Goal: Transaction & Acquisition: Purchase product/service

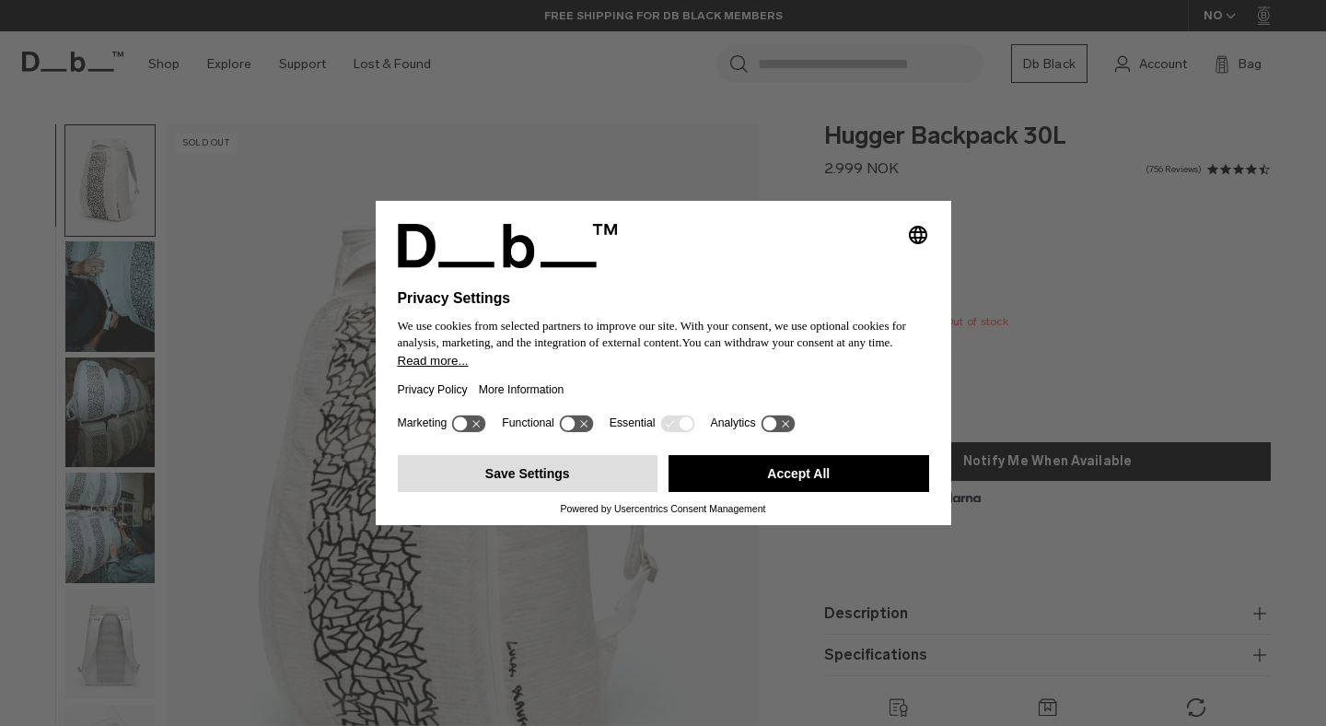
click at [613, 485] on button "Save Settings" at bounding box center [528, 473] width 261 height 37
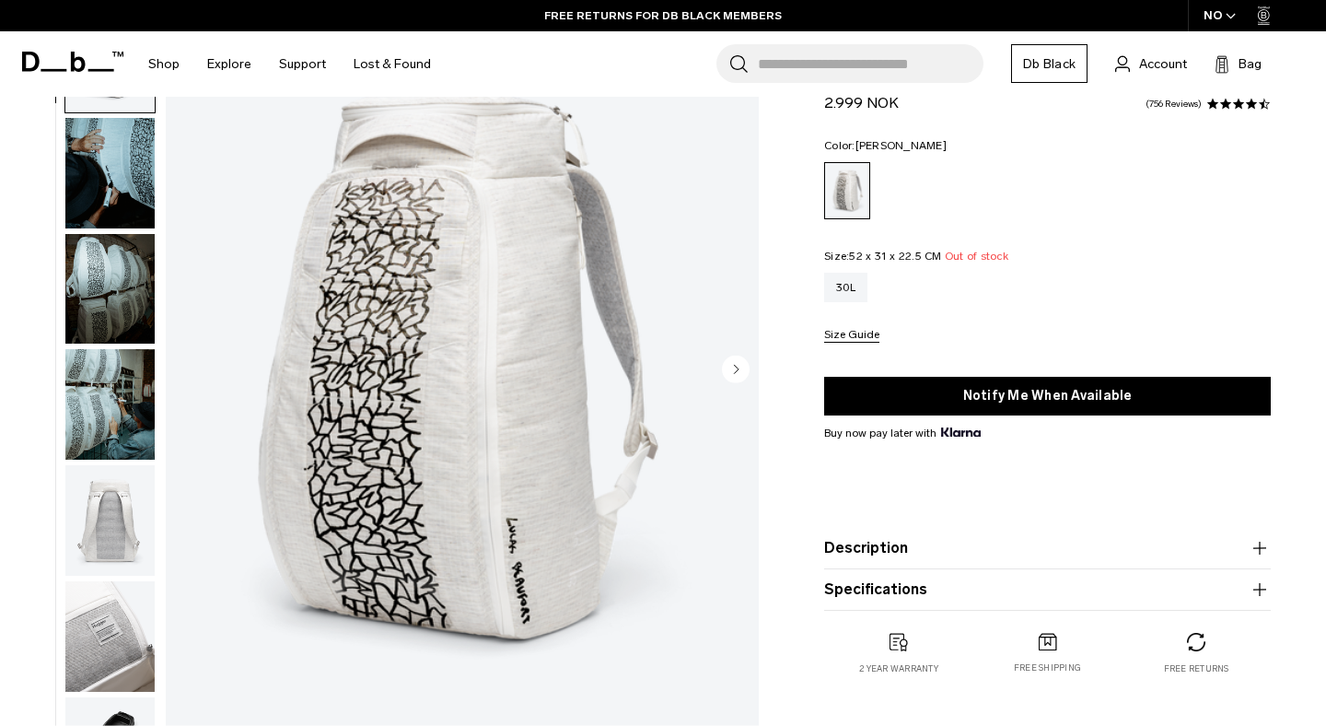
scroll to position [73, 0]
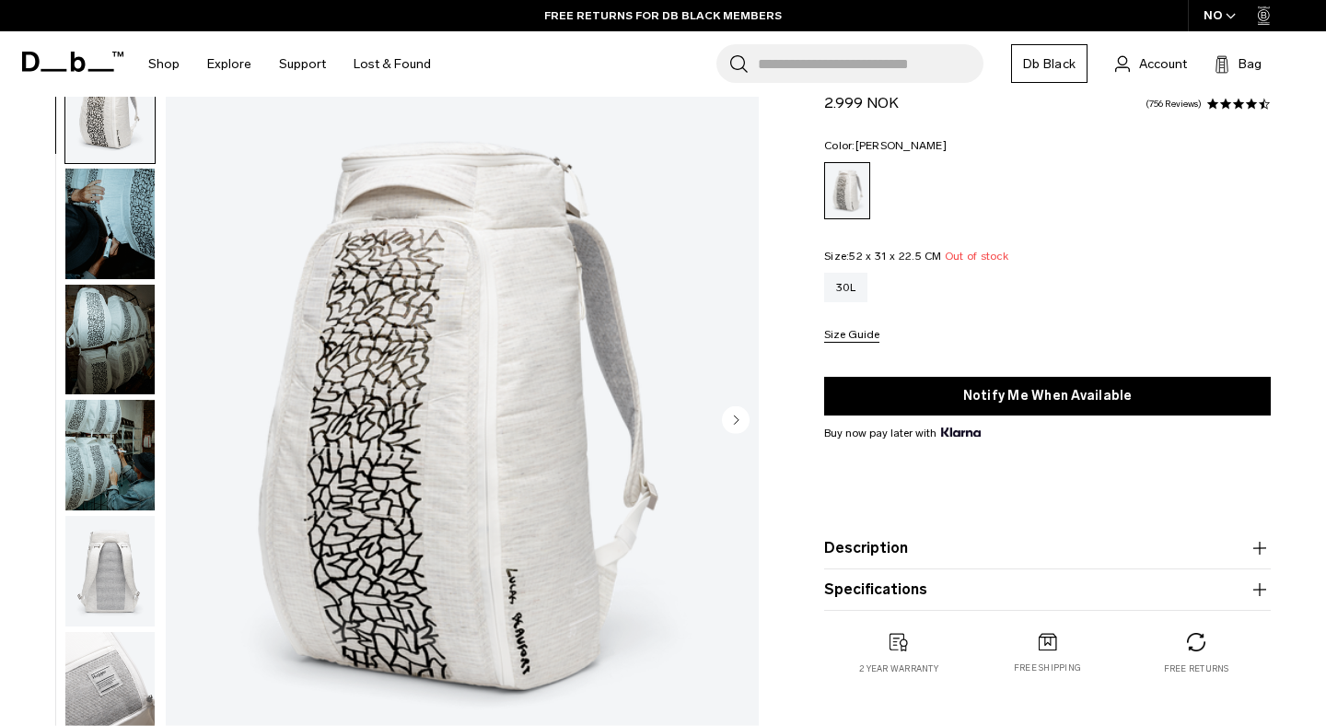
click at [116, 200] on img "button" at bounding box center [109, 224] width 89 height 111
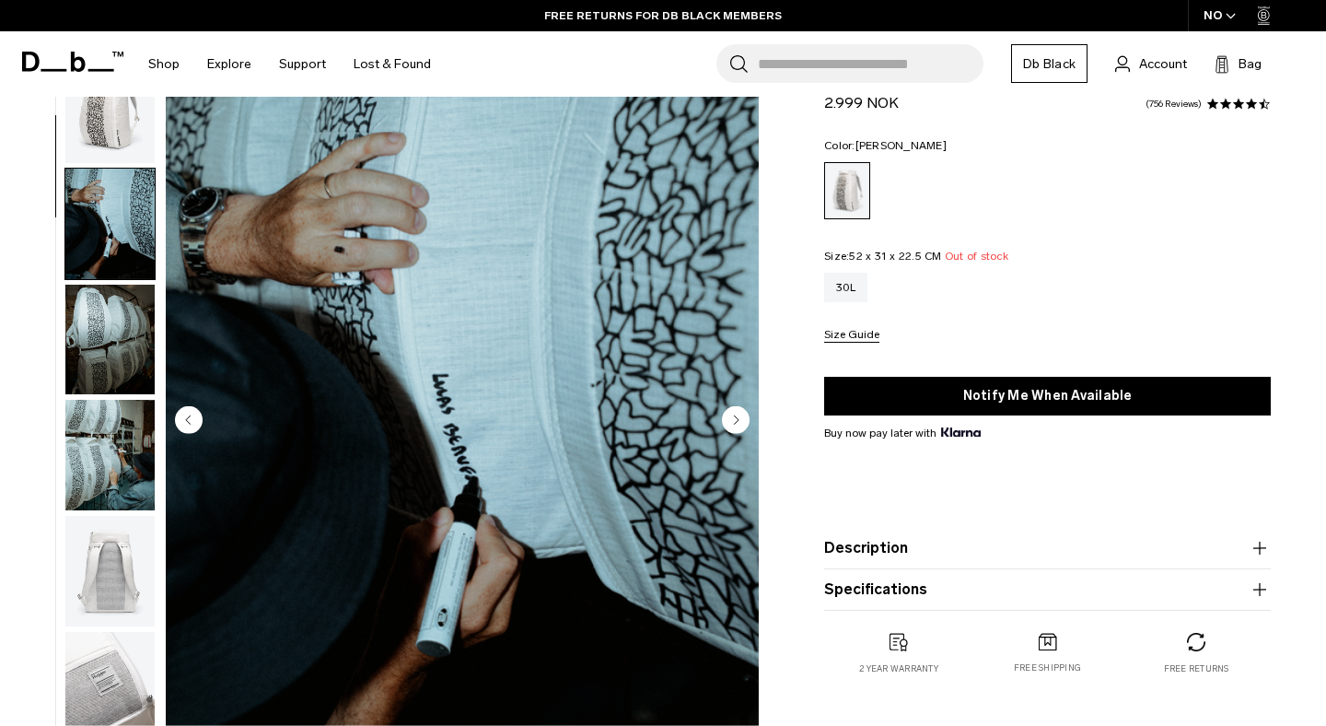
scroll to position [116, 0]
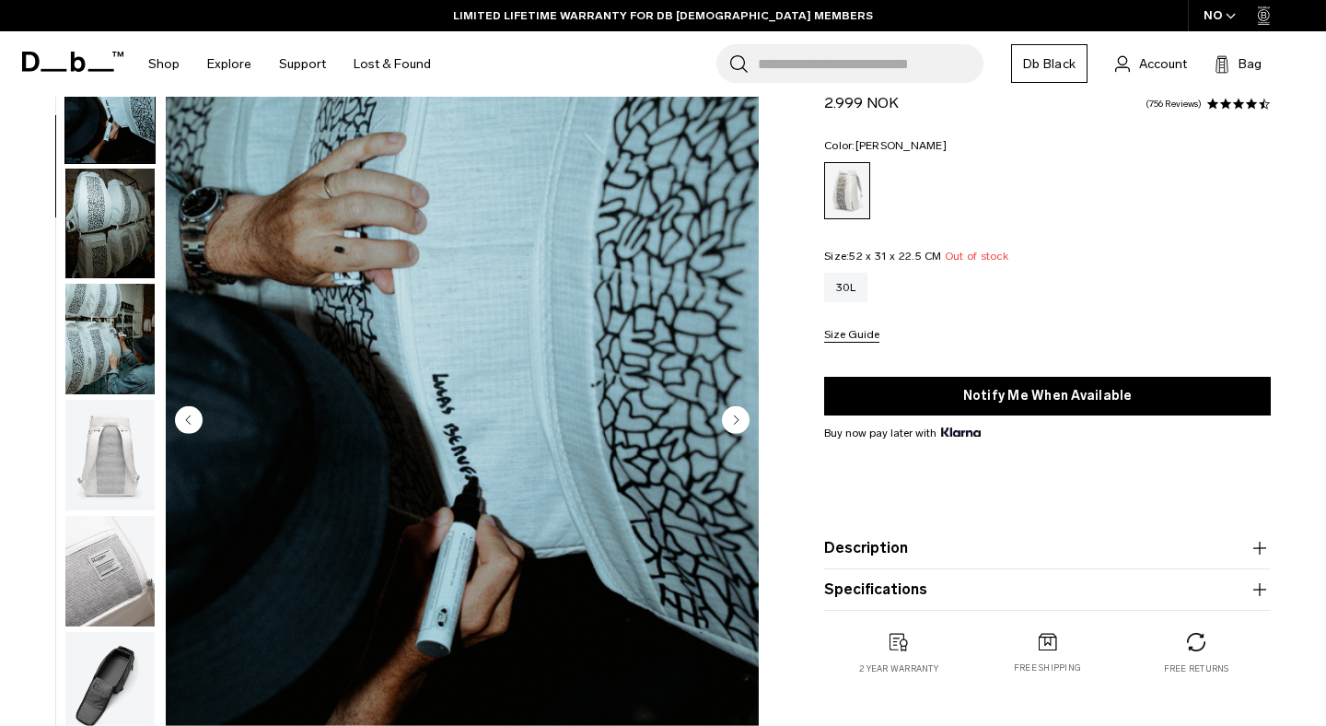
click at [731, 421] on circle "Next slide" at bounding box center [736, 420] width 28 height 28
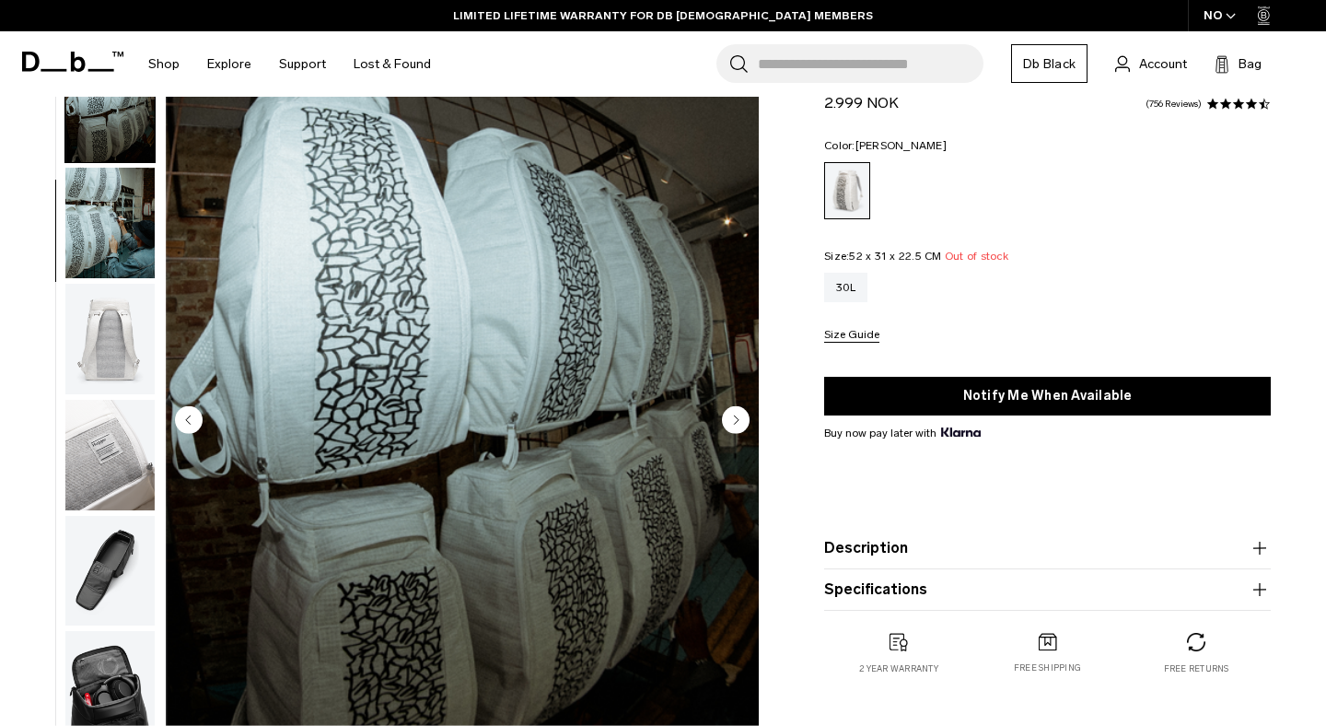
click at [731, 421] on circle "Next slide" at bounding box center [736, 420] width 28 height 28
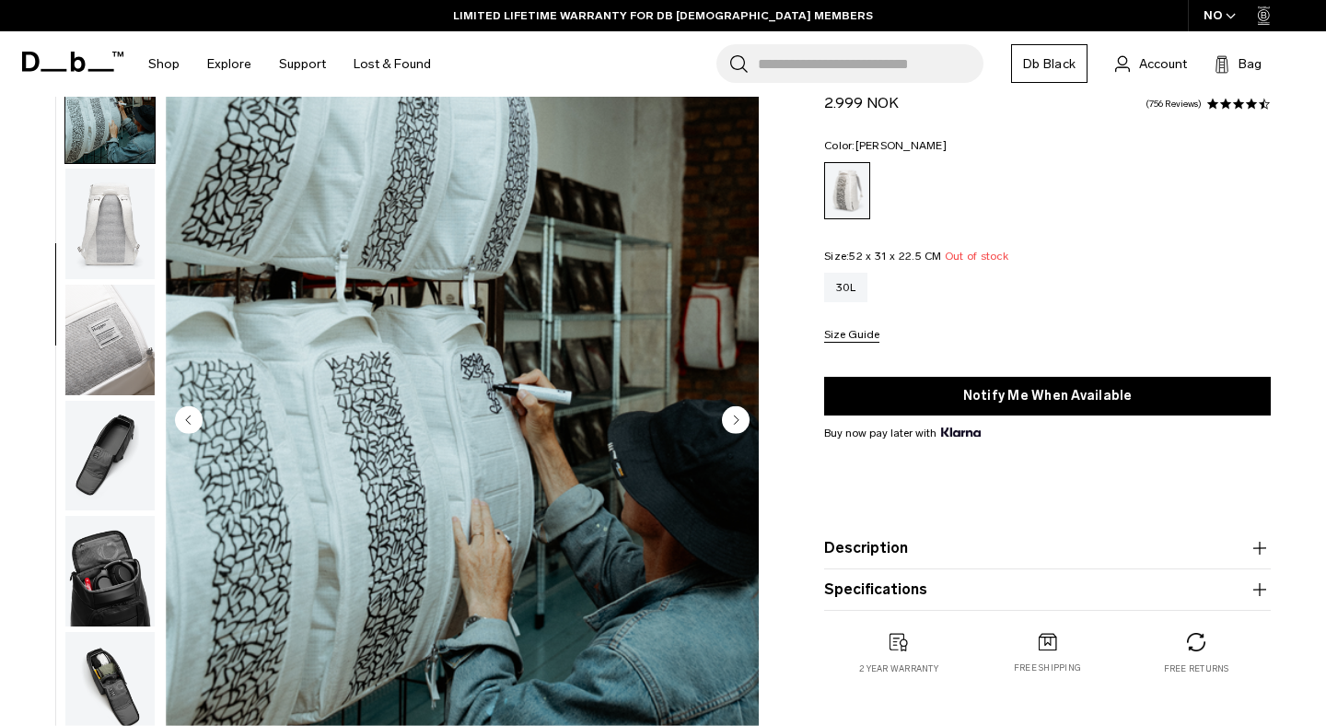
click at [731, 421] on circle "Next slide" at bounding box center [736, 420] width 28 height 28
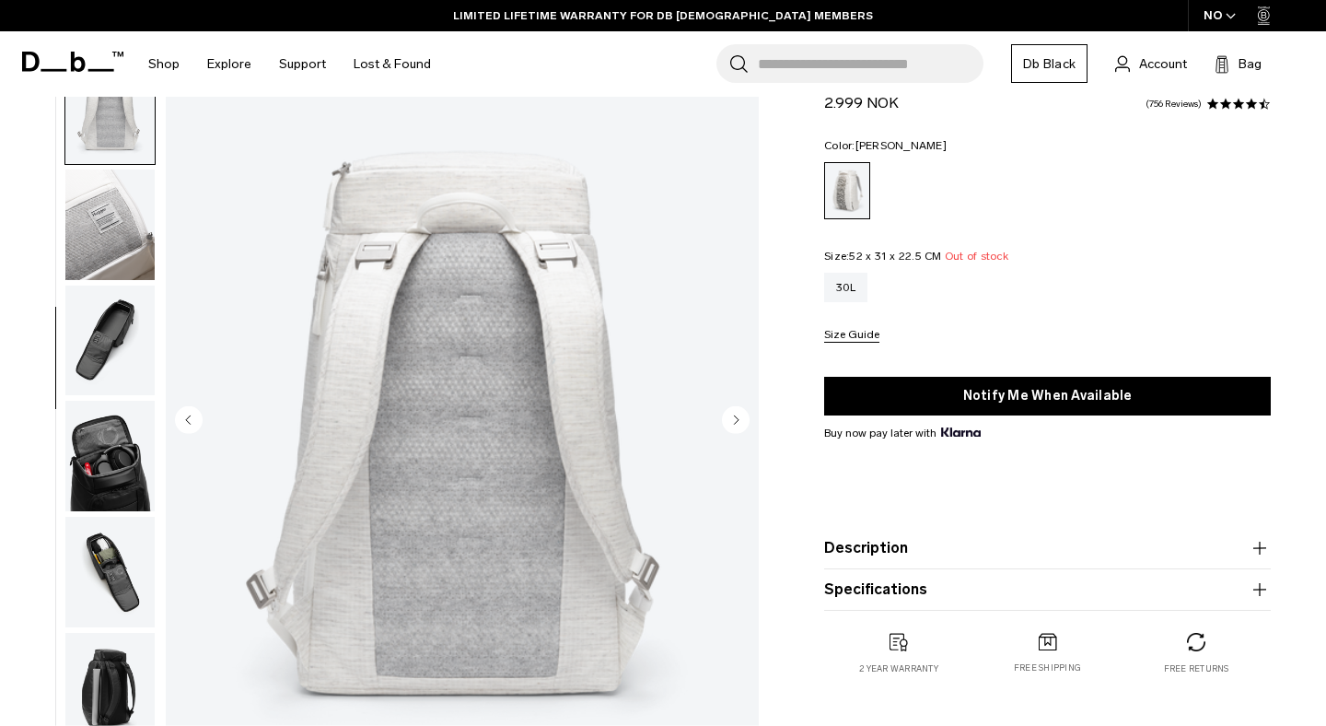
scroll to position [463, 0]
click at [731, 421] on circle "Next slide" at bounding box center [736, 420] width 28 height 28
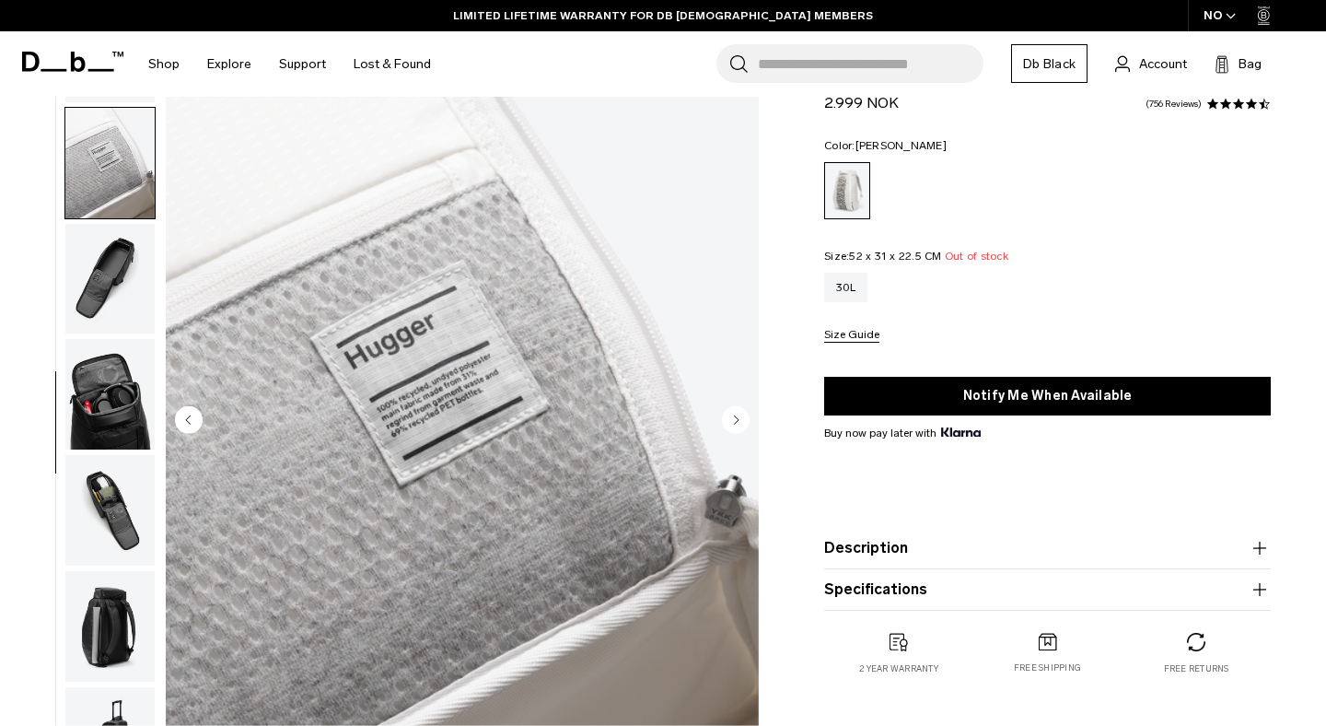
scroll to position [530, 0]
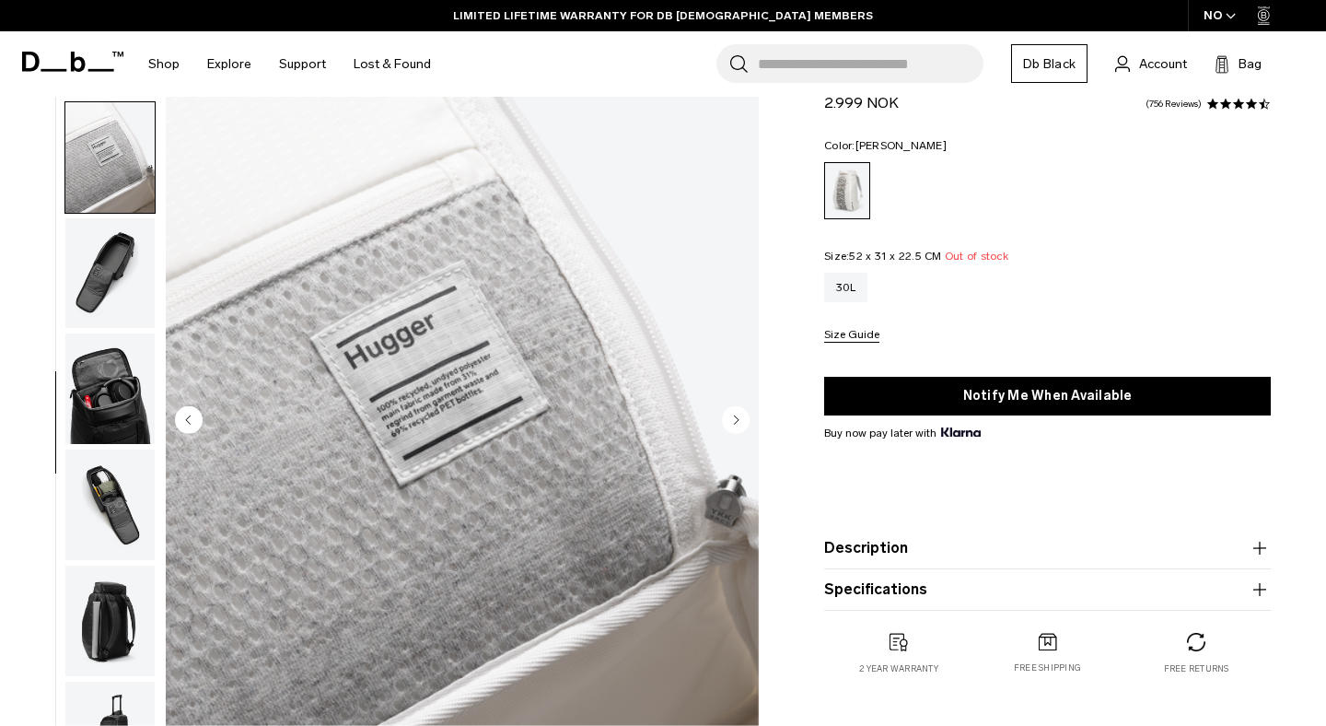
click at [731, 421] on circle "Next slide" at bounding box center [736, 420] width 28 height 28
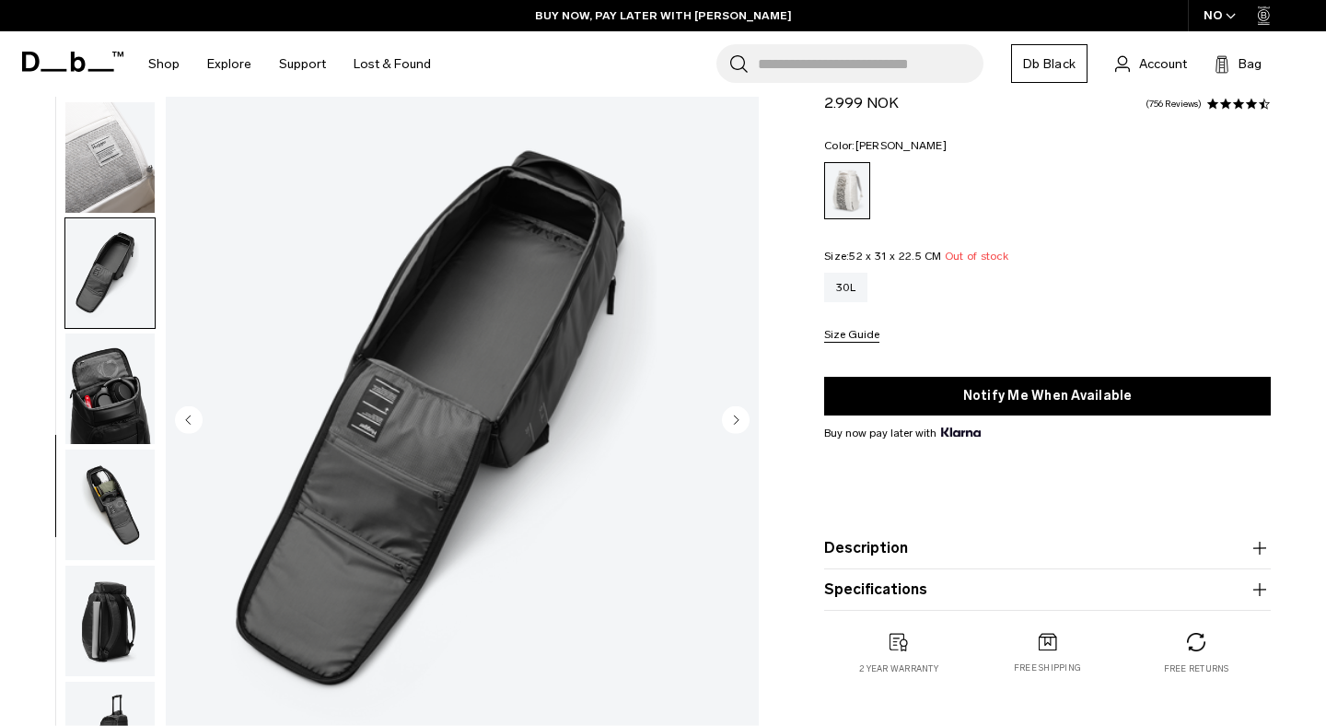
click at [735, 421] on icon "Next slide" at bounding box center [737, 419] width 5 height 8
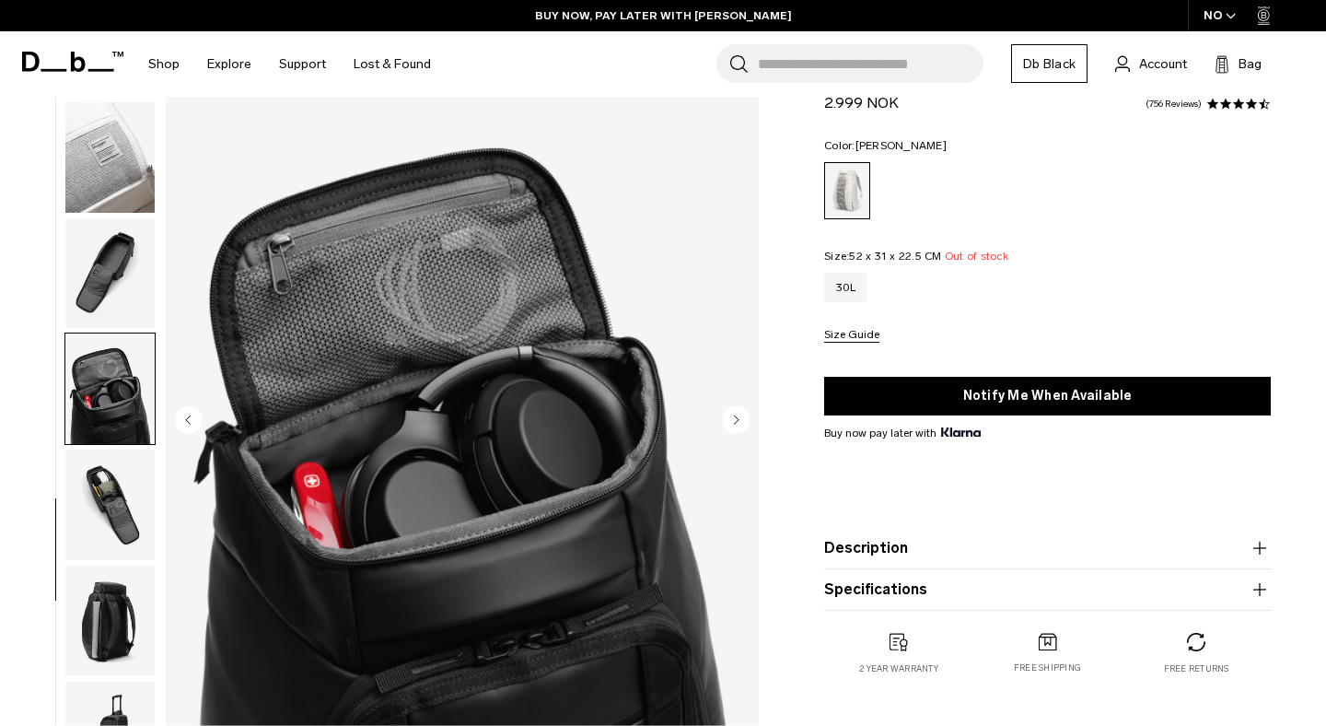
click at [735, 421] on icon "Next slide" at bounding box center [737, 419] width 5 height 8
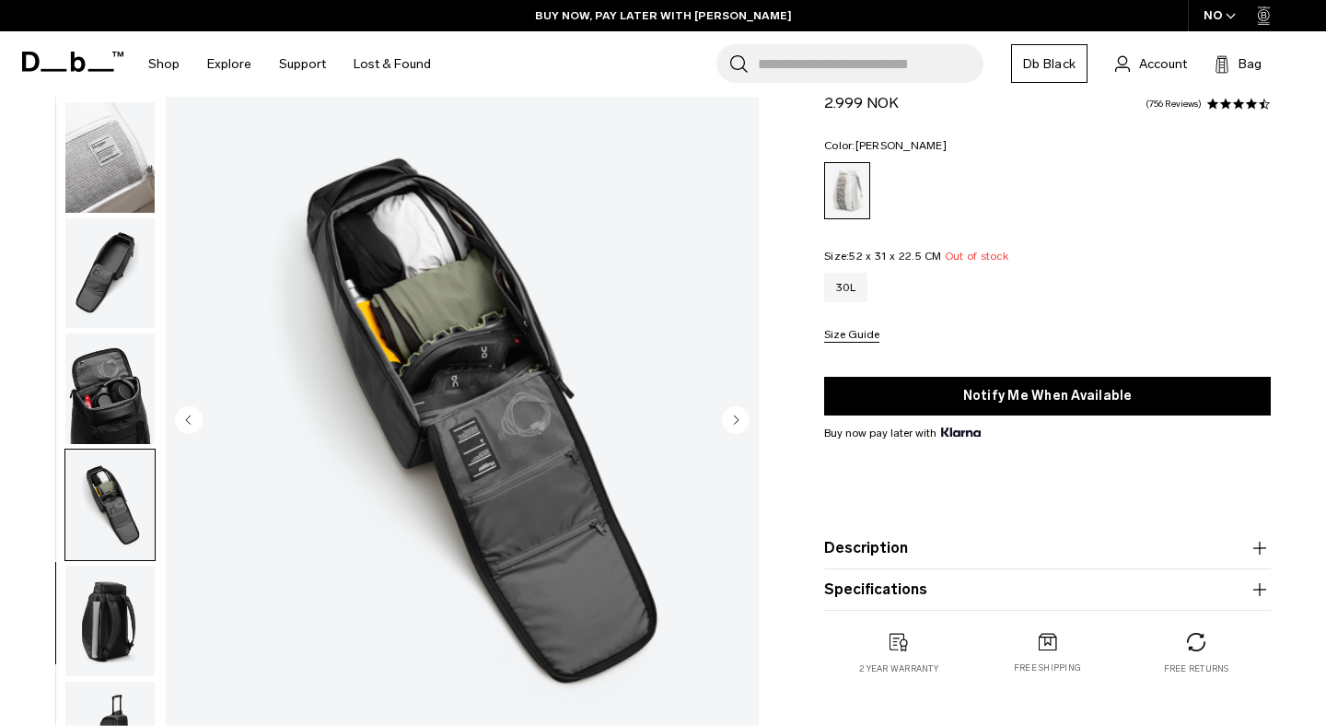
click at [735, 421] on icon "Next slide" at bounding box center [737, 419] width 5 height 8
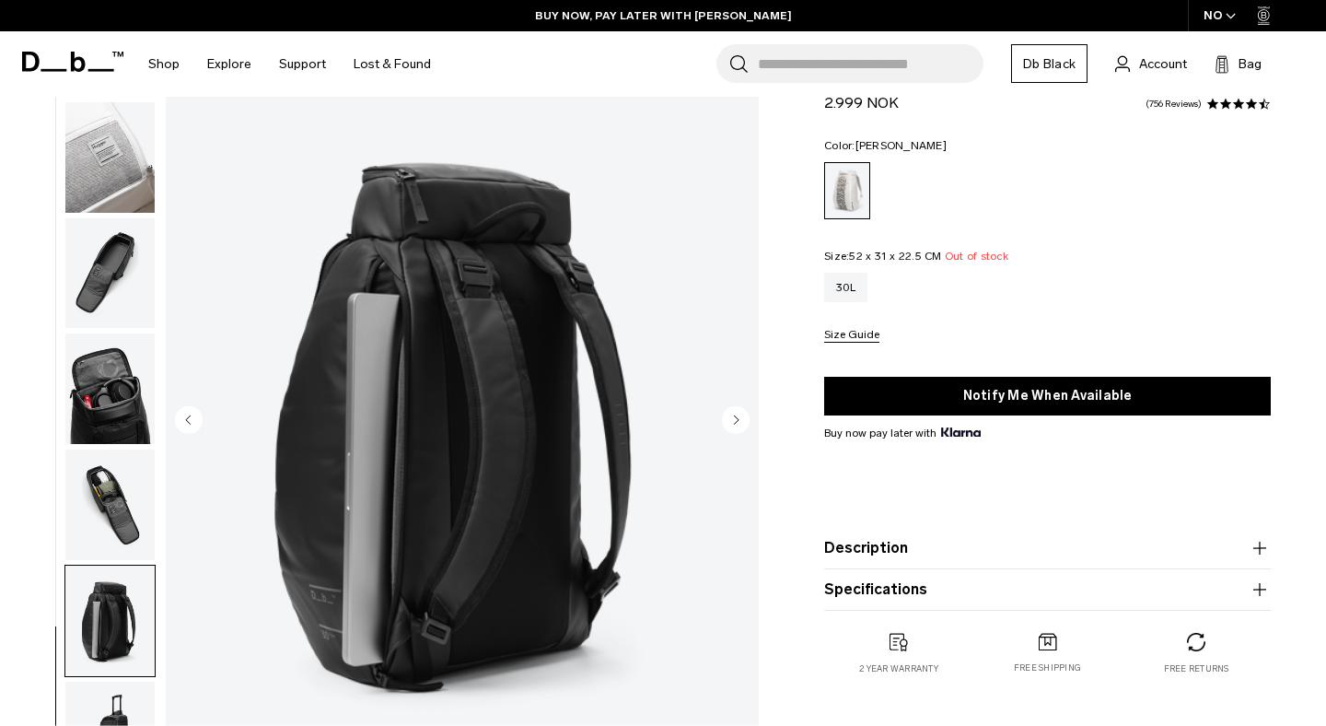
click at [735, 421] on icon "Next slide" at bounding box center [737, 419] width 5 height 8
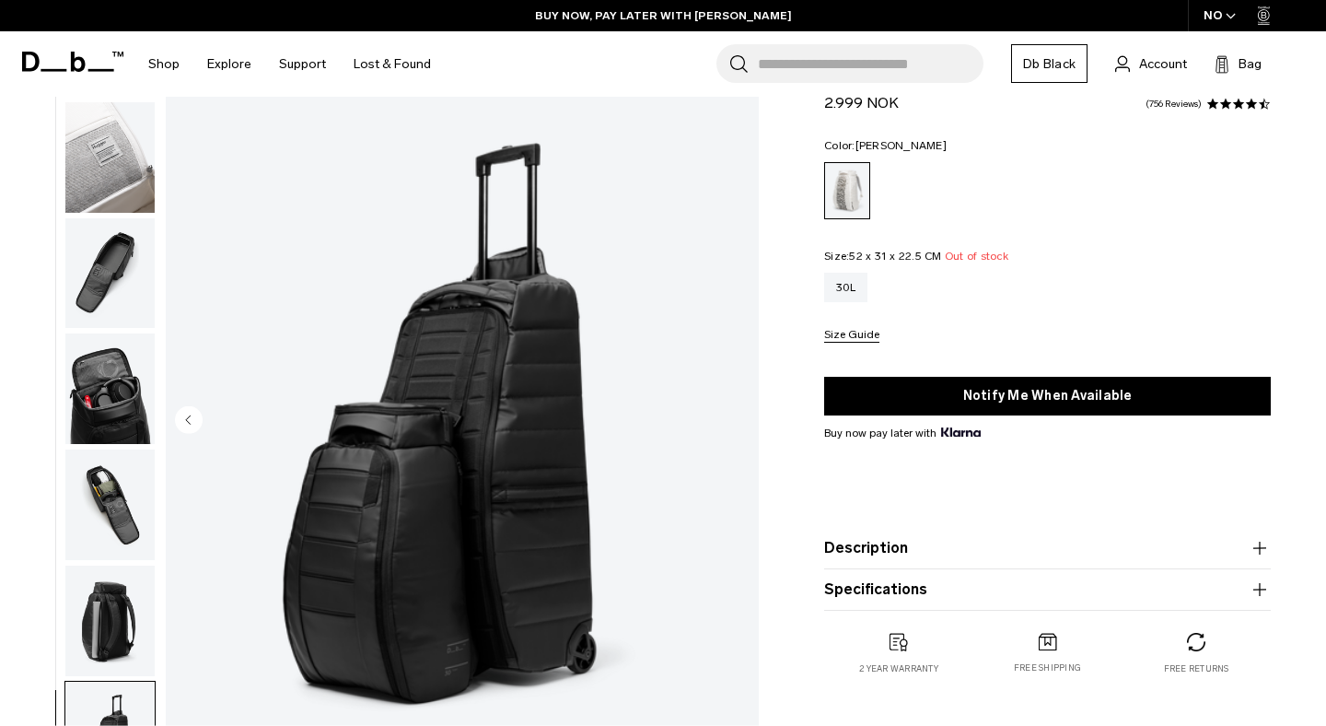
click at [735, 421] on img "11 / 11" at bounding box center [462, 422] width 593 height 741
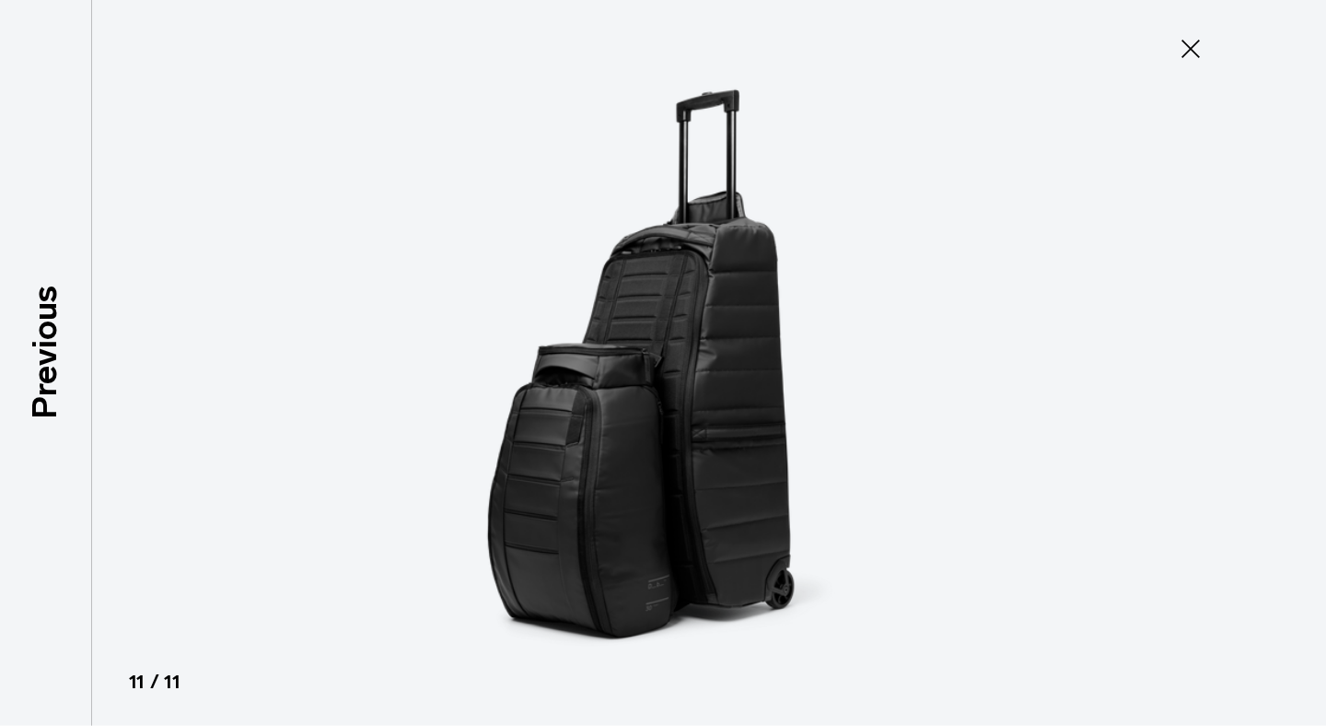
click at [1196, 53] on icon at bounding box center [1191, 49] width 18 height 18
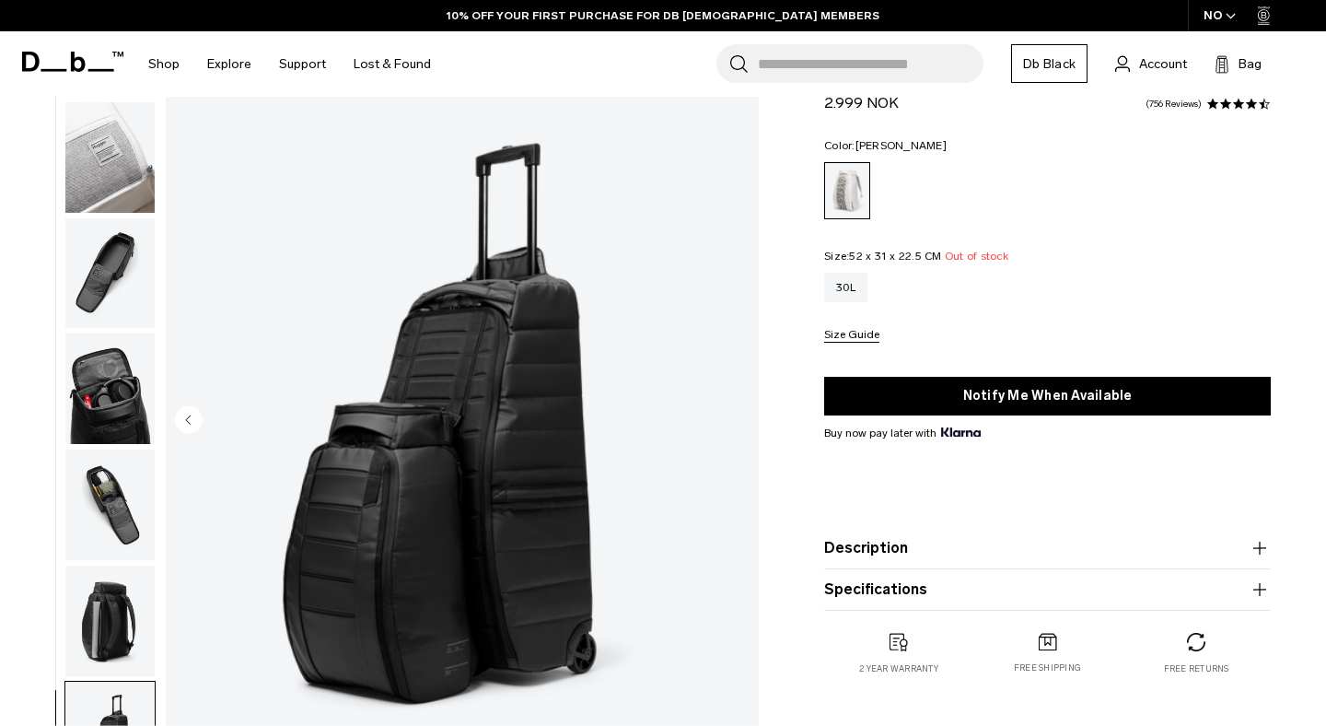
click at [855, 183] on div "Lucas Beaufort" at bounding box center [847, 190] width 45 height 55
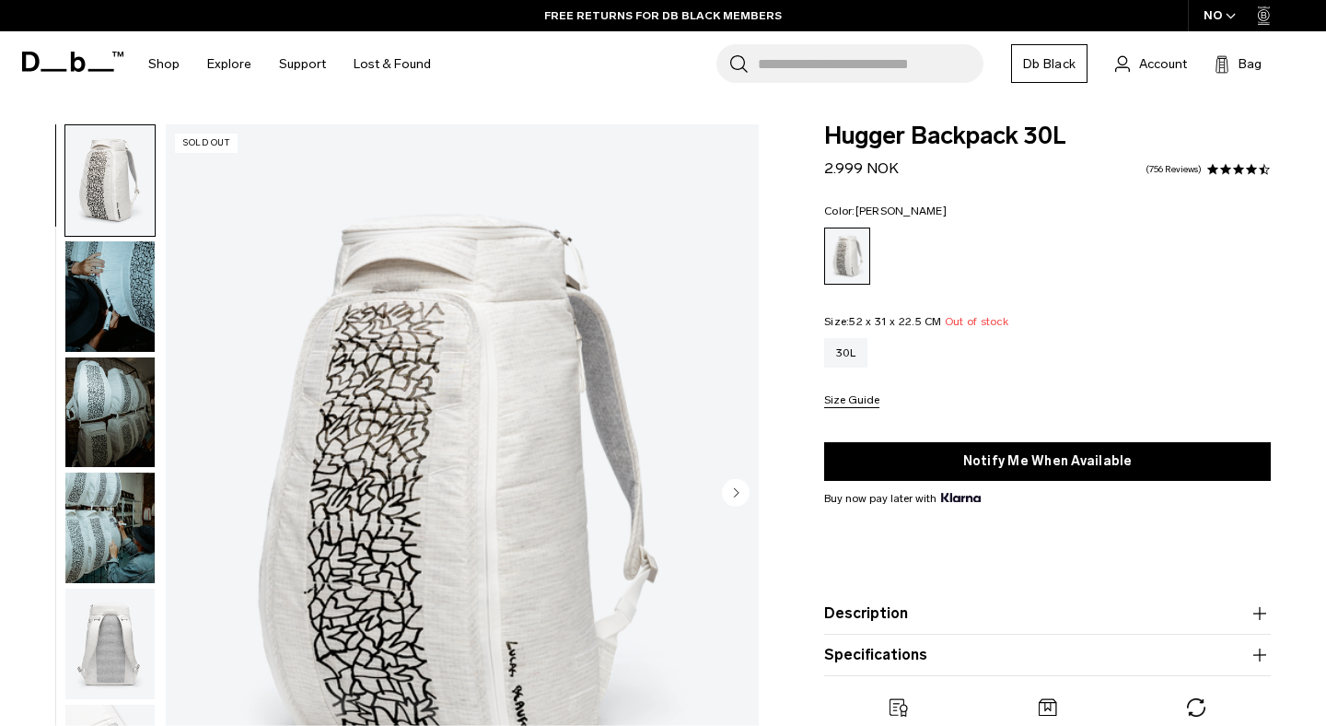
scroll to position [2, 0]
